Goal: Task Accomplishment & Management: Manage account settings

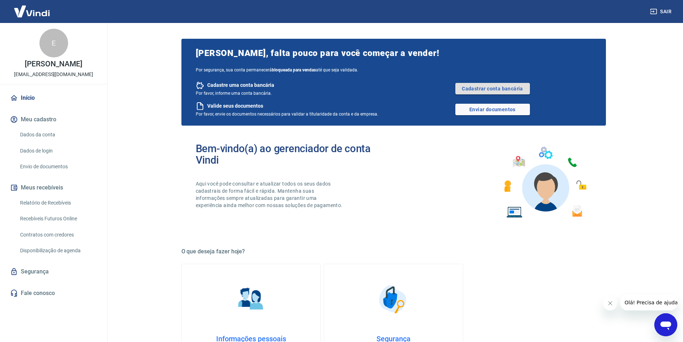
click at [486, 88] on link "Cadastrar conta bancária" at bounding box center [492, 88] width 75 height 11
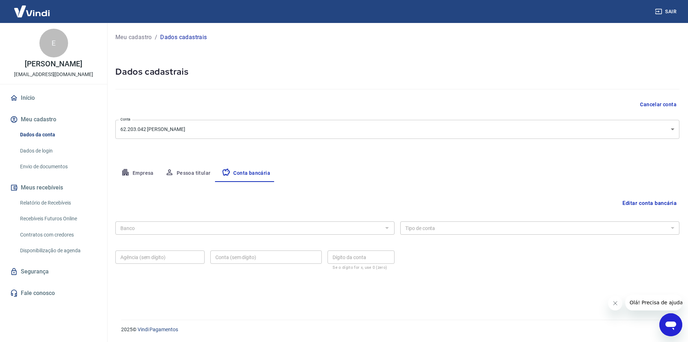
click at [636, 204] on button "Editar conta bancária" at bounding box center [650, 203] width 60 height 14
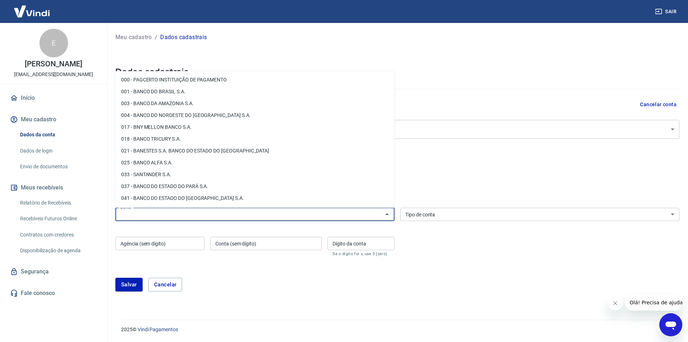
click at [147, 214] on input "Banco" at bounding box center [249, 214] width 263 height 9
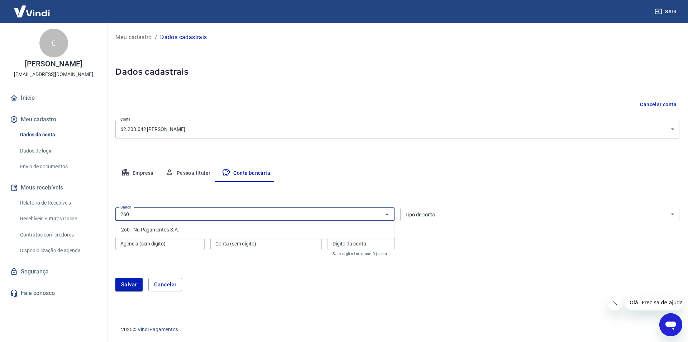
click at [163, 227] on li "260 - Nu Pagamentos S.A." at bounding box center [254, 230] width 279 height 12
type input "260 - Nu Pagamentos S.A."
click at [436, 239] on div "Banco 260 - Nu Pagamentos S.A. Banco Tipo de conta Conta Corrente Conta Poupanç…" at bounding box center [397, 231] width 564 height 53
